Goal: Task Accomplishment & Management: Manage account settings

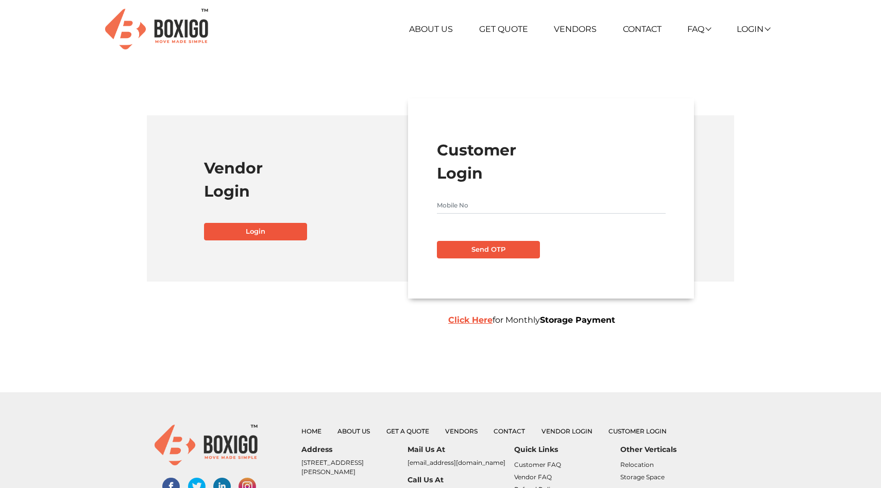
click at [481, 207] on input "text" at bounding box center [551, 205] width 229 height 16
type input "9014524129"
click at [437, 241] on button "Send OTP" at bounding box center [488, 250] width 103 height 18
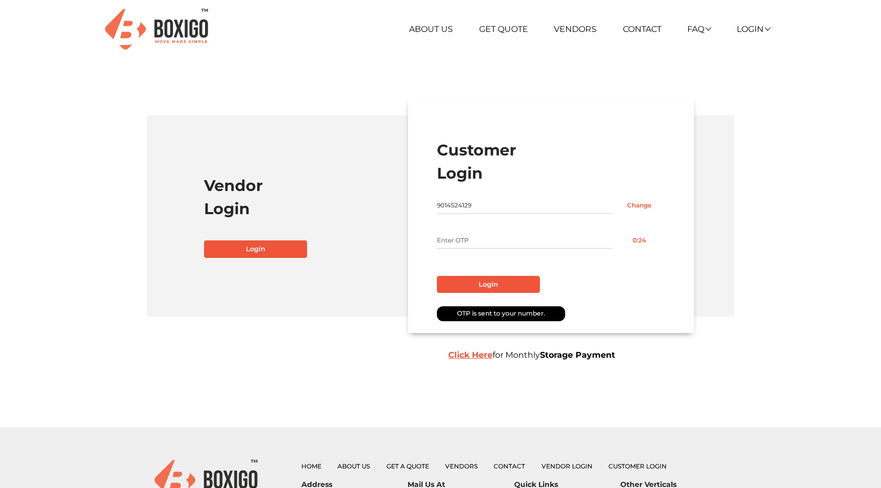
click at [539, 239] on input "text" at bounding box center [525, 240] width 176 height 16
type input "9189"
click at [510, 281] on button "Login" at bounding box center [488, 285] width 103 height 18
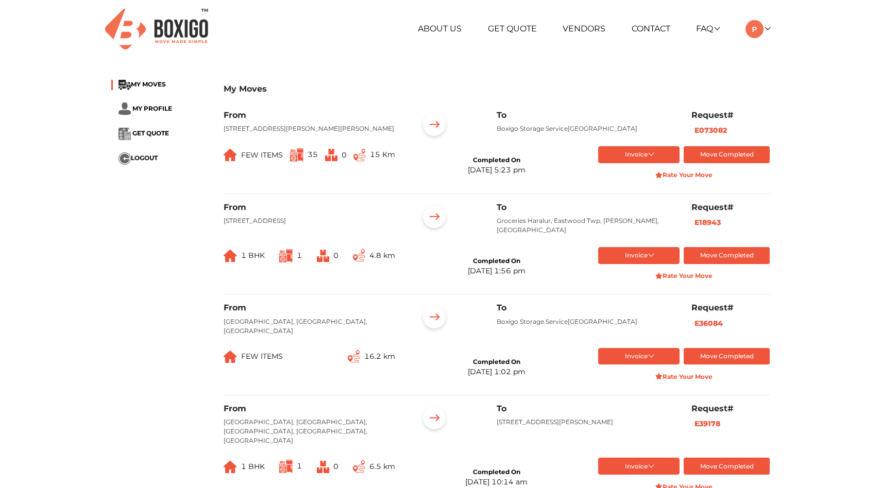
drag, startPoint x: 222, startPoint y: 129, endPoint x: 256, endPoint y: 146, distance: 38.3
click at [256, 142] on div "From 96, Karthik Residency, Opposite Poornima Palm Grove, 5th Cross, JR Layout,…" at bounding box center [313, 126] width 195 height 32
copy p "[STREET_ADDRESS][PERSON_NAME][PERSON_NAME]"
click at [90, 231] on div "My Moves MY MOVES MY PROFILE GET QUOTE LOGOUT My Moves From 96, [PERSON_NAME] R…" at bounding box center [440, 453] width 881 height 765
click at [655, 163] on button "Invoice" at bounding box center [639, 154] width 82 height 17
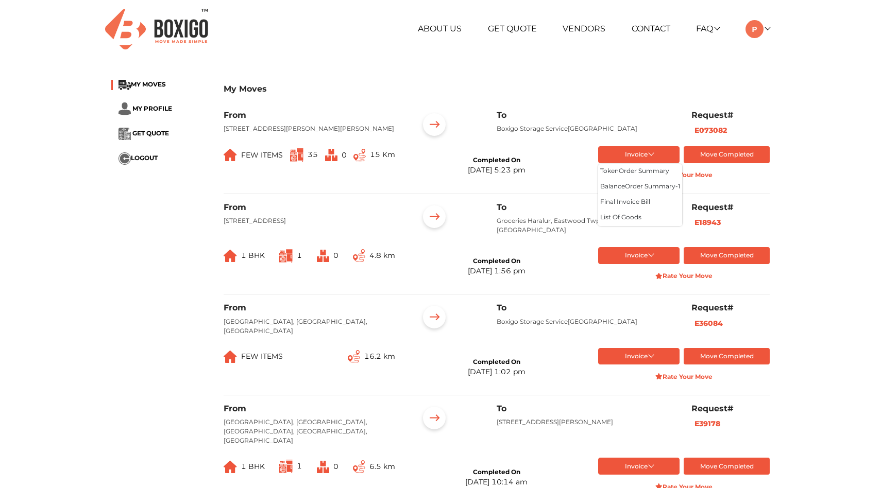
click at [877, 160] on div "My Moves MY MOVES MY PROFILE GET QUOTE LOGOUT My Moves From 96, [PERSON_NAME] R…" at bounding box center [440, 453] width 881 height 765
click at [432, 129] on img at bounding box center [434, 126] width 32 height 32
click at [639, 163] on button "Invoice" at bounding box center [639, 154] width 82 height 17
click at [635, 211] on button "Final Invoice Bill" at bounding box center [640, 202] width 84 height 15
click at [855, 89] on div "My Moves MY MOVES MY PROFILE GET QUOTE LOGOUT My Moves From 96, [PERSON_NAME] R…" at bounding box center [440, 453] width 881 height 765
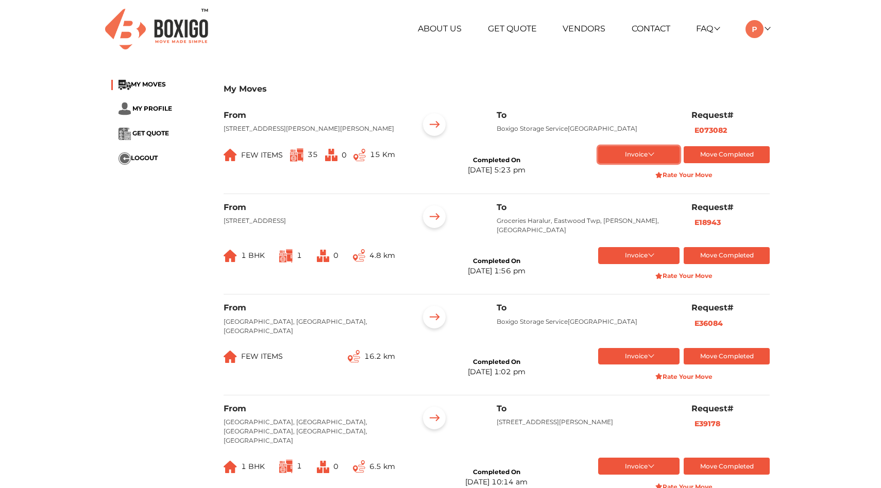
click at [652, 163] on button "Invoice" at bounding box center [639, 154] width 82 height 17
click at [638, 211] on button "Final Invoice Bill" at bounding box center [640, 202] width 84 height 15
